Goal: Task Accomplishment & Management: Use online tool/utility

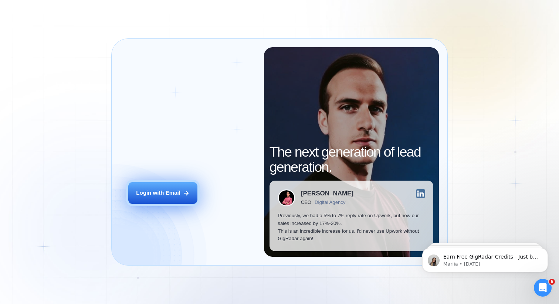
click at [182, 193] on button "Login with Email" at bounding box center [162, 193] width 69 height 22
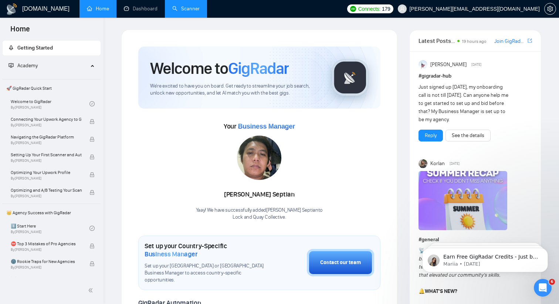
click at [195, 9] on link "Scanner" at bounding box center [185, 9] width 27 height 6
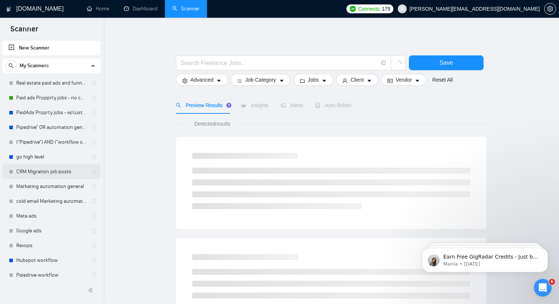
click at [43, 172] on link "CRM Migration job posts" at bounding box center [51, 172] width 70 height 15
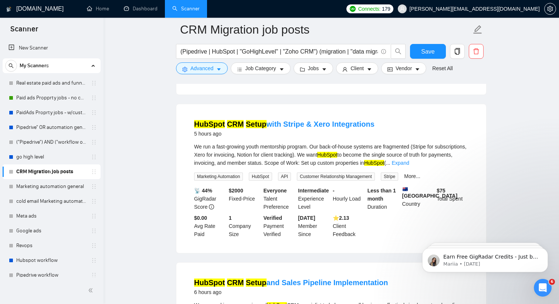
scroll to position [210, 0]
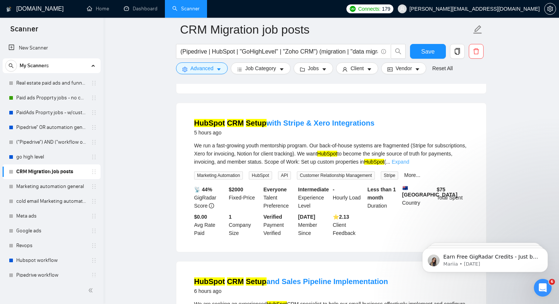
click at [409, 161] on link "Expand" at bounding box center [400, 162] width 17 height 6
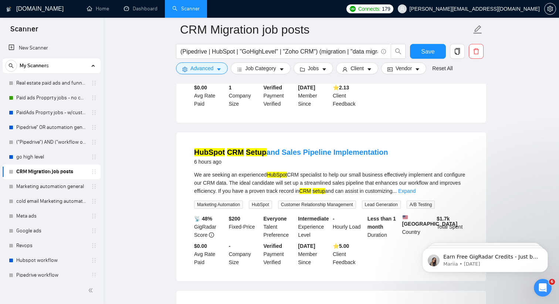
scroll to position [426, 0]
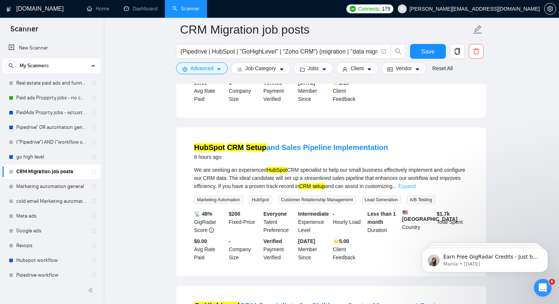
click at [416, 184] on link "Expand" at bounding box center [406, 186] width 17 height 6
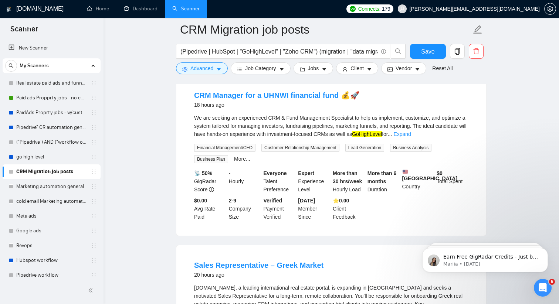
scroll to position [1013, 0]
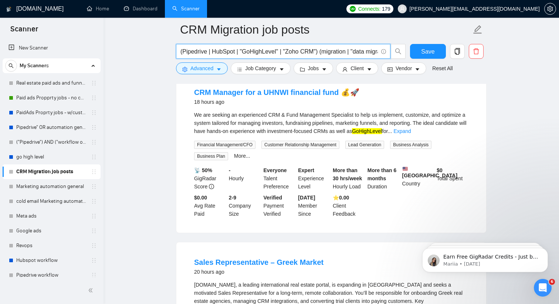
click at [299, 51] on input "(Pipedrive | HubSpot | "GoHighLevel" | "Zoho CRM") (migration | "data migration…" at bounding box center [278, 51] width 197 height 9
drag, startPoint x: 291, startPoint y: 52, endPoint x: 341, endPoint y: 54, distance: 49.6
click at [341, 54] on input "(Pipedrive | HubSpot | "GoHighLevel" | "Zoho CRM") (migration | "data migration…" at bounding box center [278, 51] width 197 height 9
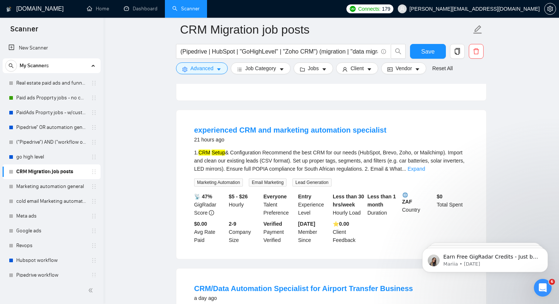
scroll to position [1325, 0]
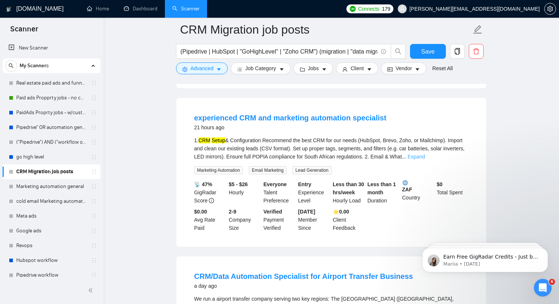
click at [425, 160] on link "Expand" at bounding box center [416, 157] width 17 height 6
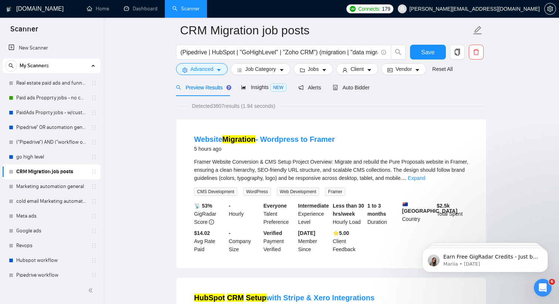
scroll to position [31, 0]
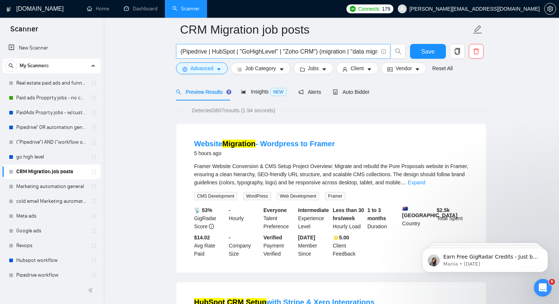
click at [283, 51] on input "(Pipedrive | HubSpot | "GoHighLevel" | "Zoho CRM") (migration | "data migration…" at bounding box center [278, 51] width 197 height 9
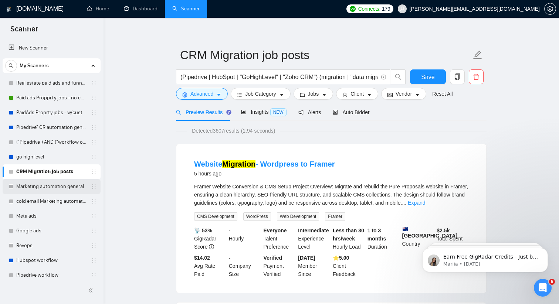
scroll to position [0, 0]
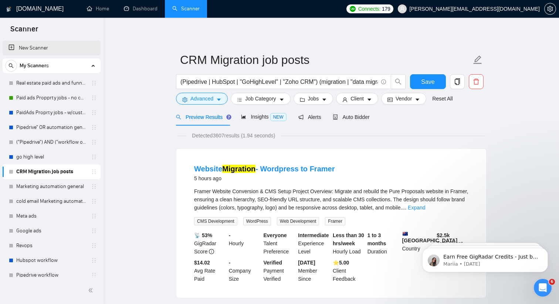
click at [41, 50] on link "New Scanner" at bounding box center [52, 48] width 86 height 15
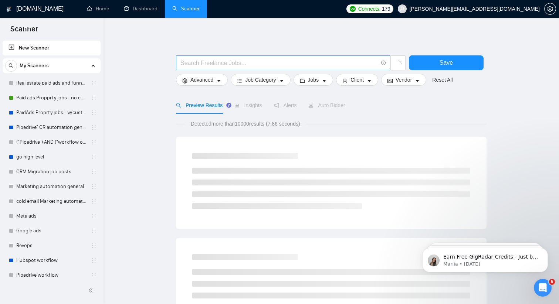
click at [229, 61] on input "text" at bounding box center [278, 62] width 197 height 9
paste input "HubSpot (migrat*)"
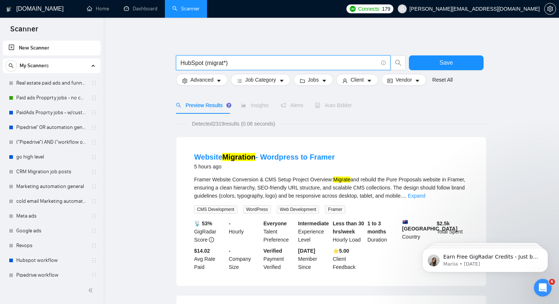
type input "HubSpot (migrat*)"
paste input "(HubSpot | Pipedrive | GoHighLevel | "Zoho CRM") ((migrat*) | "data migration" …"
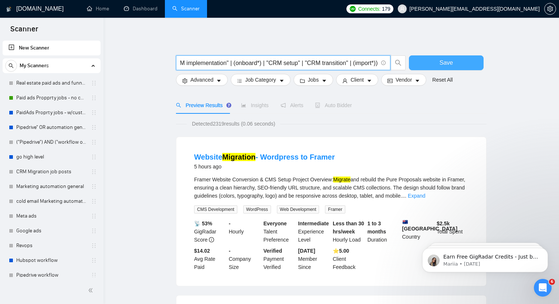
type input "(HubSpot | Pipedrive | GoHighLevel | "Zoho CRM") ((migrat*) | "data migration" …"
click at [451, 60] on span "Save" at bounding box center [446, 62] width 13 height 9
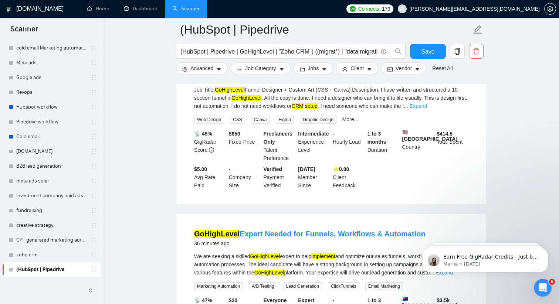
scroll to position [0, 0]
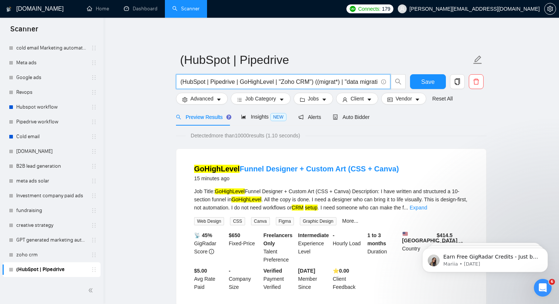
drag, startPoint x: 276, startPoint y: 82, endPoint x: 239, endPoint y: 84, distance: 37.1
click at [239, 84] on input "(HubSpot | Pipedrive | GoHighLevel | "Zoho CRM") ((migrat*) | "data migration" …" at bounding box center [278, 81] width 197 height 9
type input "(HubSpot | Pipedrive | "Zoho CRM") ((migrat*) | "data migration" | "CRM migrati…"
